Goal: Task Accomplishment & Management: Manage account settings

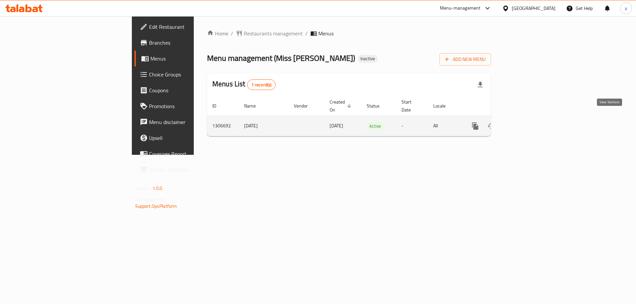
click at [526, 123] on icon "enhanced table" at bounding box center [523, 126] width 6 height 6
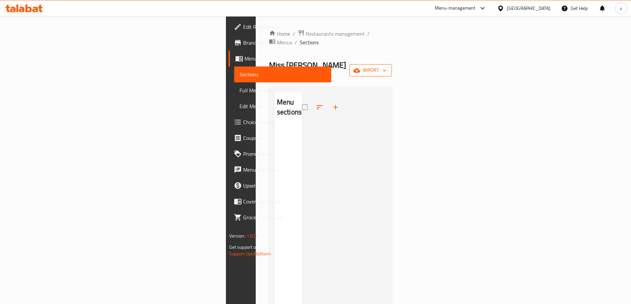
click at [392, 64] on button "import" at bounding box center [370, 70] width 42 height 12
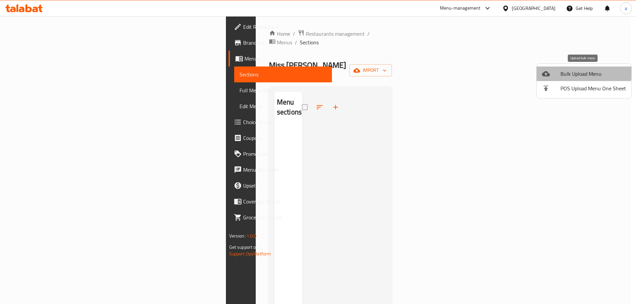
click at [579, 71] on span "Bulk Upload Menu" at bounding box center [593, 74] width 66 height 8
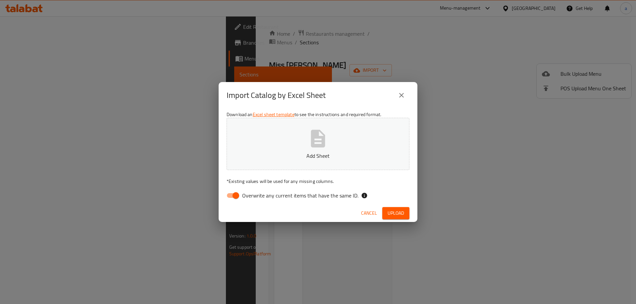
click at [235, 193] on input "Overwrite any current items that have the same ID." at bounding box center [236, 195] width 38 height 13
checkbox input "false"
click at [272, 148] on button "Add Sheet" at bounding box center [318, 144] width 183 height 52
click at [395, 213] on span "Upload" at bounding box center [395, 213] width 17 height 8
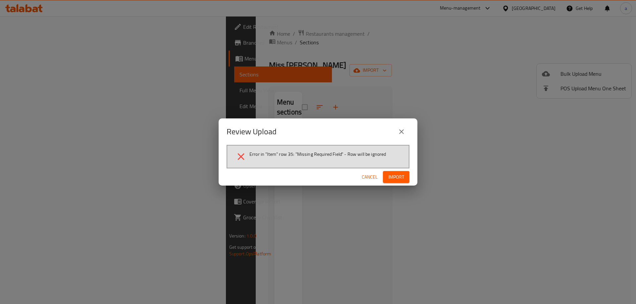
click at [400, 133] on icon "close" at bounding box center [401, 131] width 5 height 5
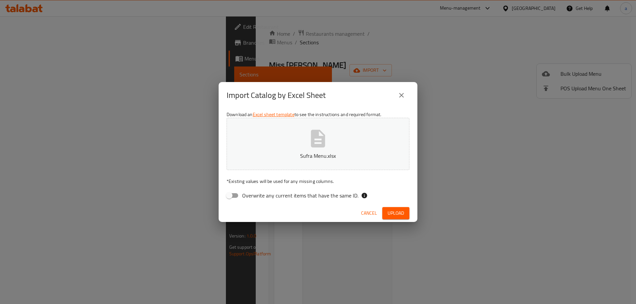
click at [340, 143] on button "Sufra Menu.xlsx" at bounding box center [318, 144] width 183 height 52
click at [405, 214] on button "Upload" at bounding box center [395, 213] width 27 height 12
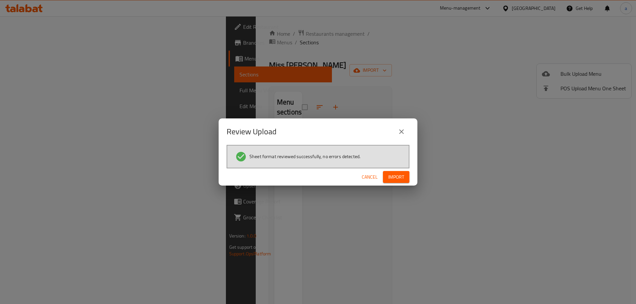
click at [397, 181] on button "Import" at bounding box center [396, 177] width 26 height 12
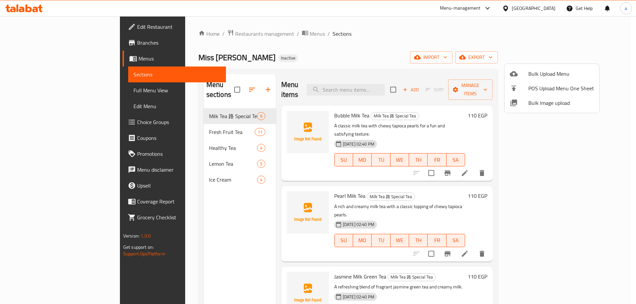
click at [62, 93] on div at bounding box center [318, 152] width 636 height 304
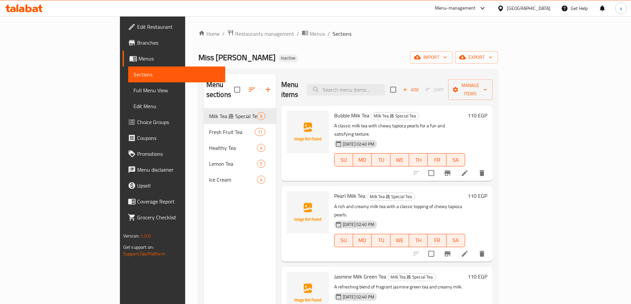
click at [133, 91] on span "Full Menu View" at bounding box center [176, 90] width 86 height 8
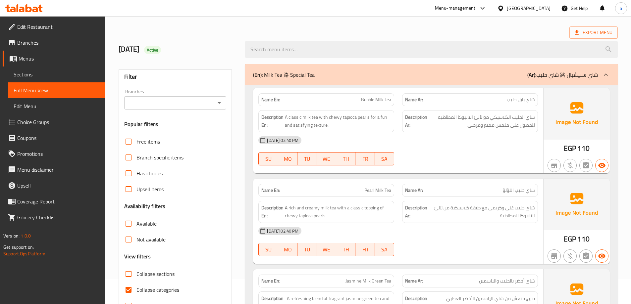
scroll to position [99, 0]
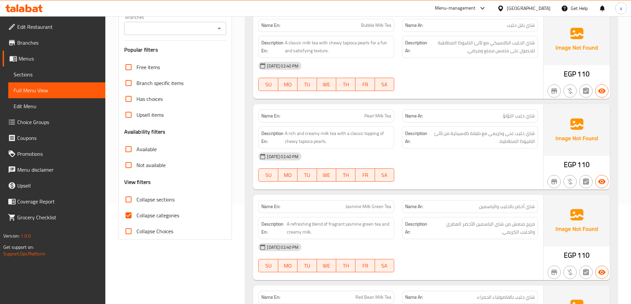
click at [142, 214] on span "Collapse categories" at bounding box center [157, 216] width 43 height 8
click at [136, 214] on input "Collapse categories" at bounding box center [129, 216] width 16 height 16
checkbox input "false"
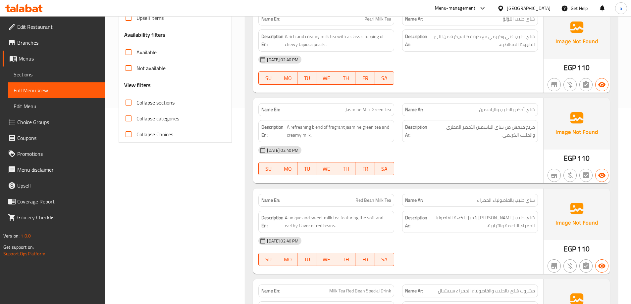
scroll to position [199, 0]
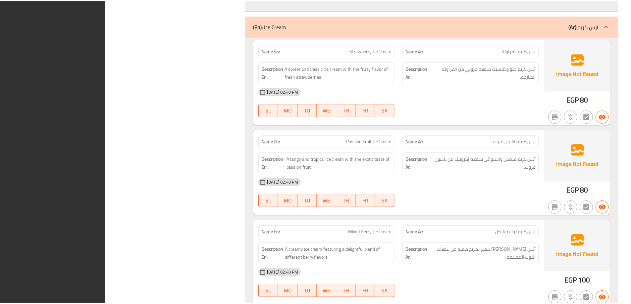
scroll to position [2973, 0]
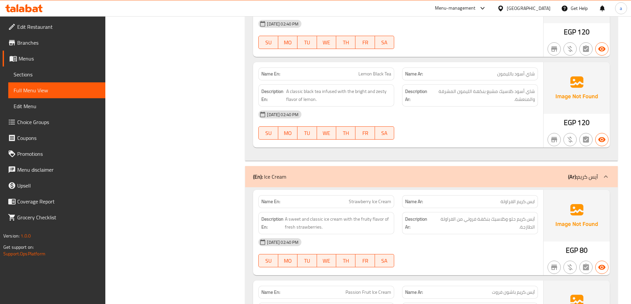
scroll to position [2642, 0]
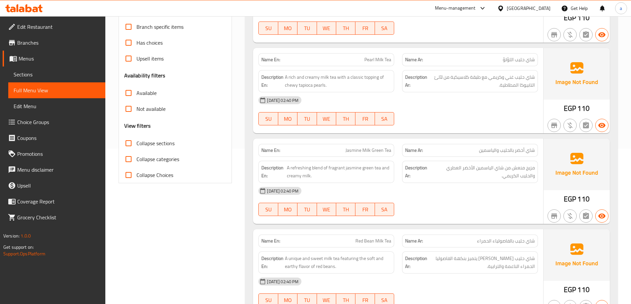
scroll to position [0, 0]
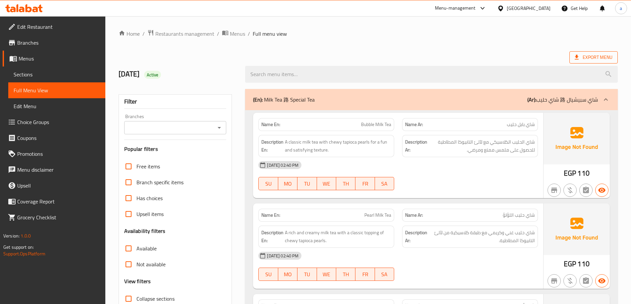
click at [601, 59] on span "Export Menu" at bounding box center [594, 57] width 38 height 8
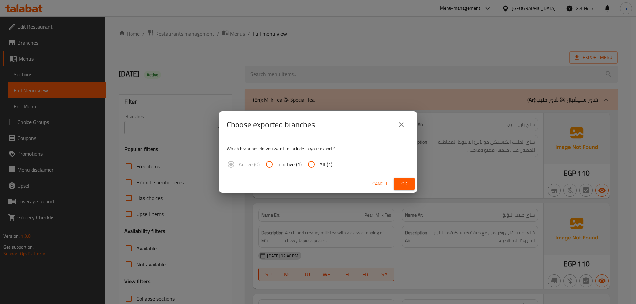
click at [317, 163] on input "All (1)" at bounding box center [311, 165] width 16 height 16
radio input "true"
click at [396, 187] on button "Ok" at bounding box center [403, 184] width 21 height 12
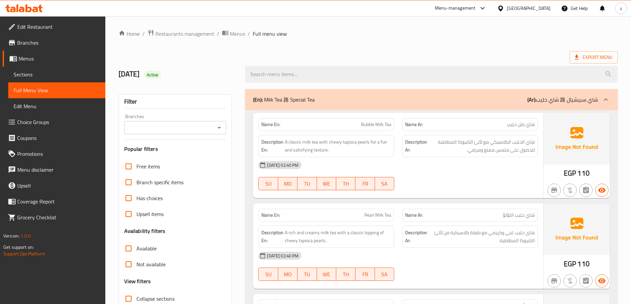
click at [504, 7] on icon at bounding box center [500, 8] width 7 height 7
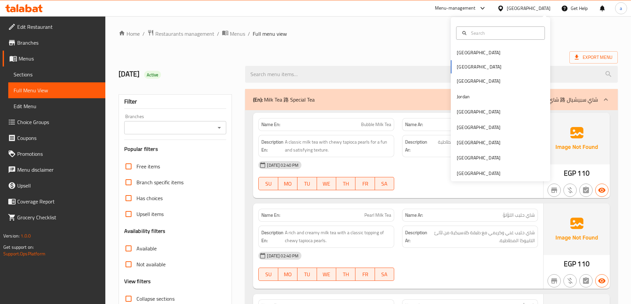
click at [463, 68] on div "[GEOGRAPHIC_DATA] [GEOGRAPHIC_DATA] [GEOGRAPHIC_DATA] [GEOGRAPHIC_DATA] [GEOGRA…" at bounding box center [500, 113] width 99 height 136
click at [466, 68] on div "[GEOGRAPHIC_DATA] [GEOGRAPHIC_DATA] [GEOGRAPHIC_DATA] [GEOGRAPHIC_DATA] [GEOGRA…" at bounding box center [500, 113] width 99 height 136
click at [466, 82] on div "[GEOGRAPHIC_DATA]" at bounding box center [500, 81] width 99 height 15
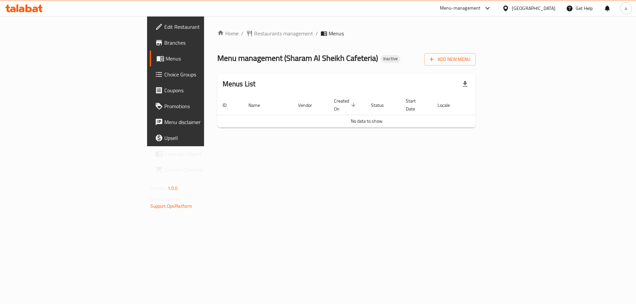
click at [164, 45] on span "Branches" at bounding box center [206, 43] width 84 height 8
click at [470, 61] on span "Add New Menu" at bounding box center [450, 59] width 41 height 8
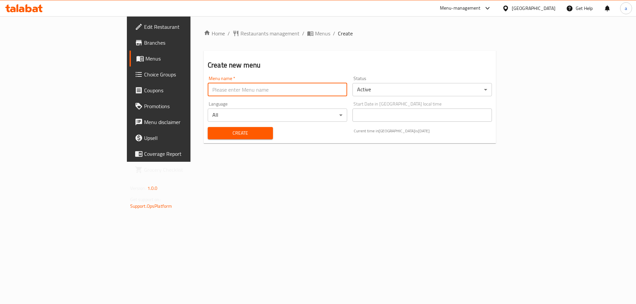
click at [213, 95] on input "text" at bounding box center [277, 89] width 139 height 13
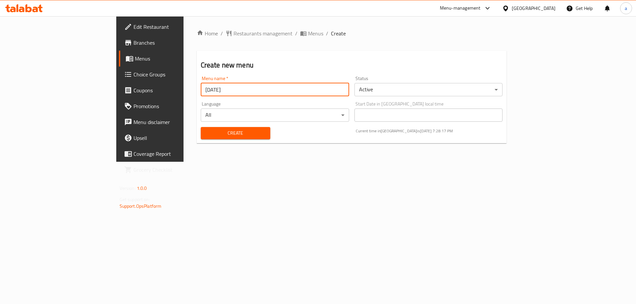
type input "[DATE]"
click at [201, 127] on button "Create" at bounding box center [236, 133] width 70 height 12
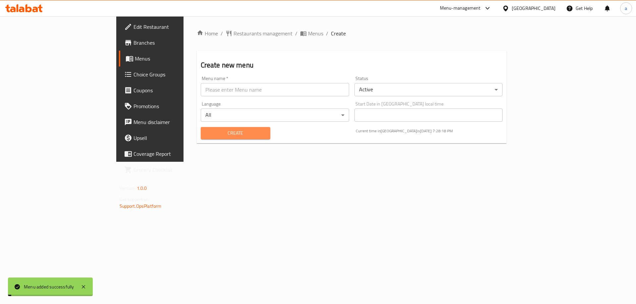
click at [208, 135] on span "Create" at bounding box center [235, 133] width 59 height 8
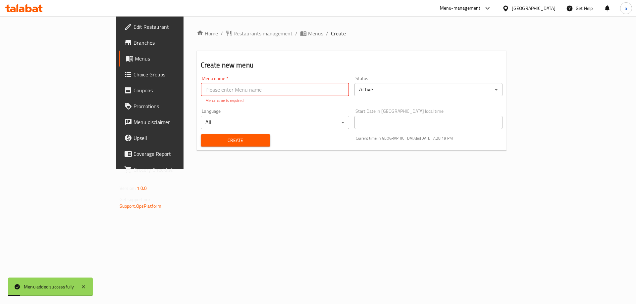
click at [135, 58] on span "Menus" at bounding box center [176, 59] width 82 height 8
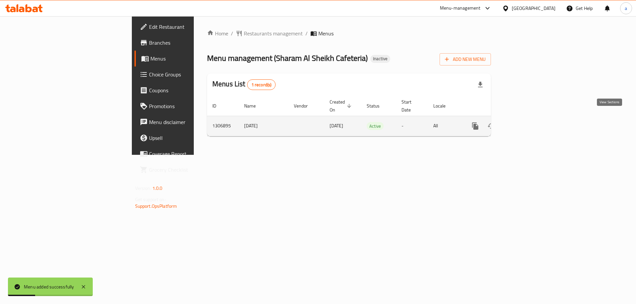
click at [526, 123] on icon "enhanced table" at bounding box center [523, 126] width 6 height 6
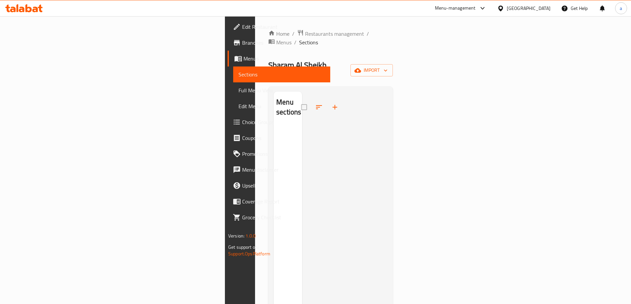
click at [37, 7] on icon at bounding box center [35, 10] width 6 height 6
